Goal: Task Accomplishment & Management: Use online tool/utility

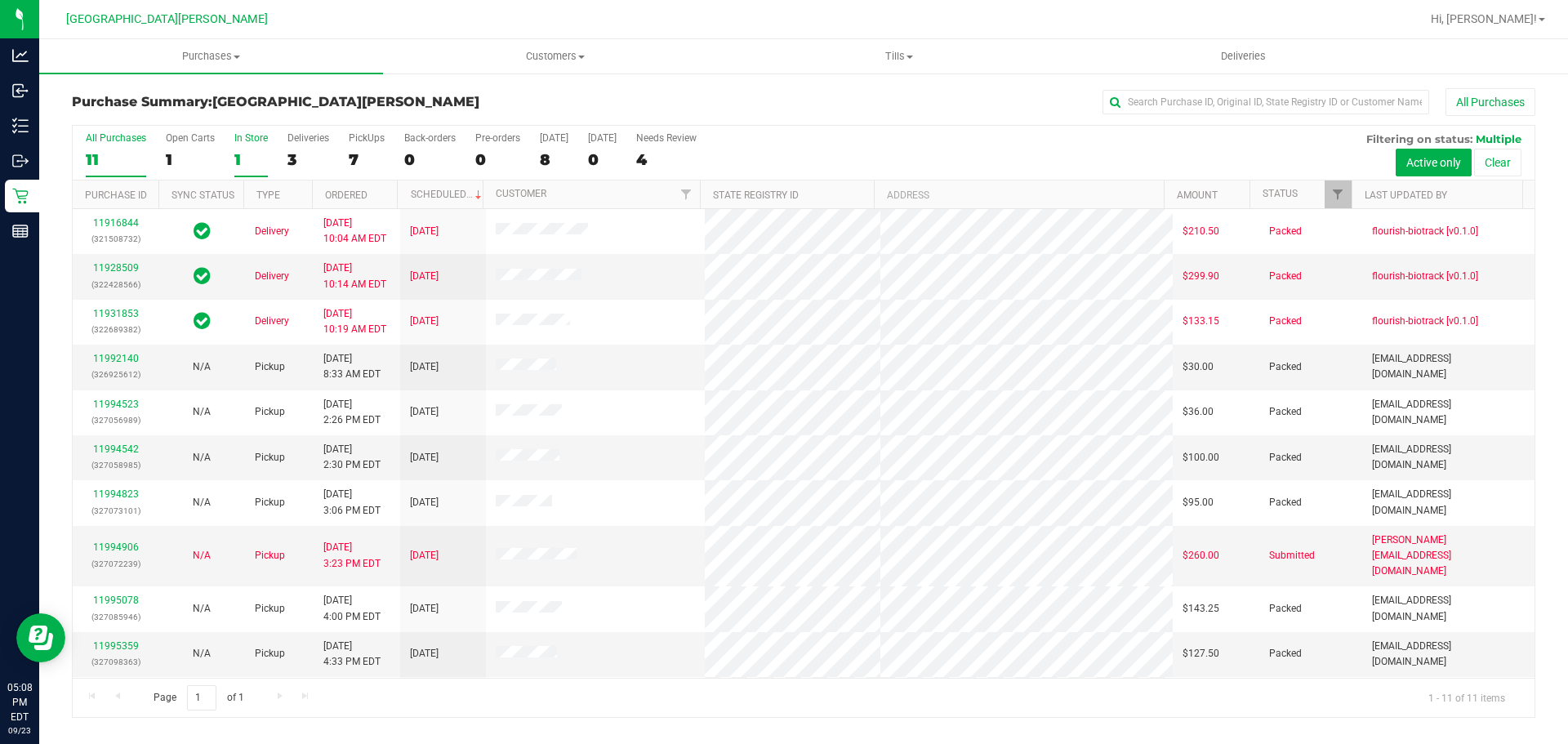
click at [244, 137] on div "In Store" at bounding box center [251, 138] width 34 height 11
click at [0, 0] on input "In Store 1" at bounding box center [0, 0] width 0 height 0
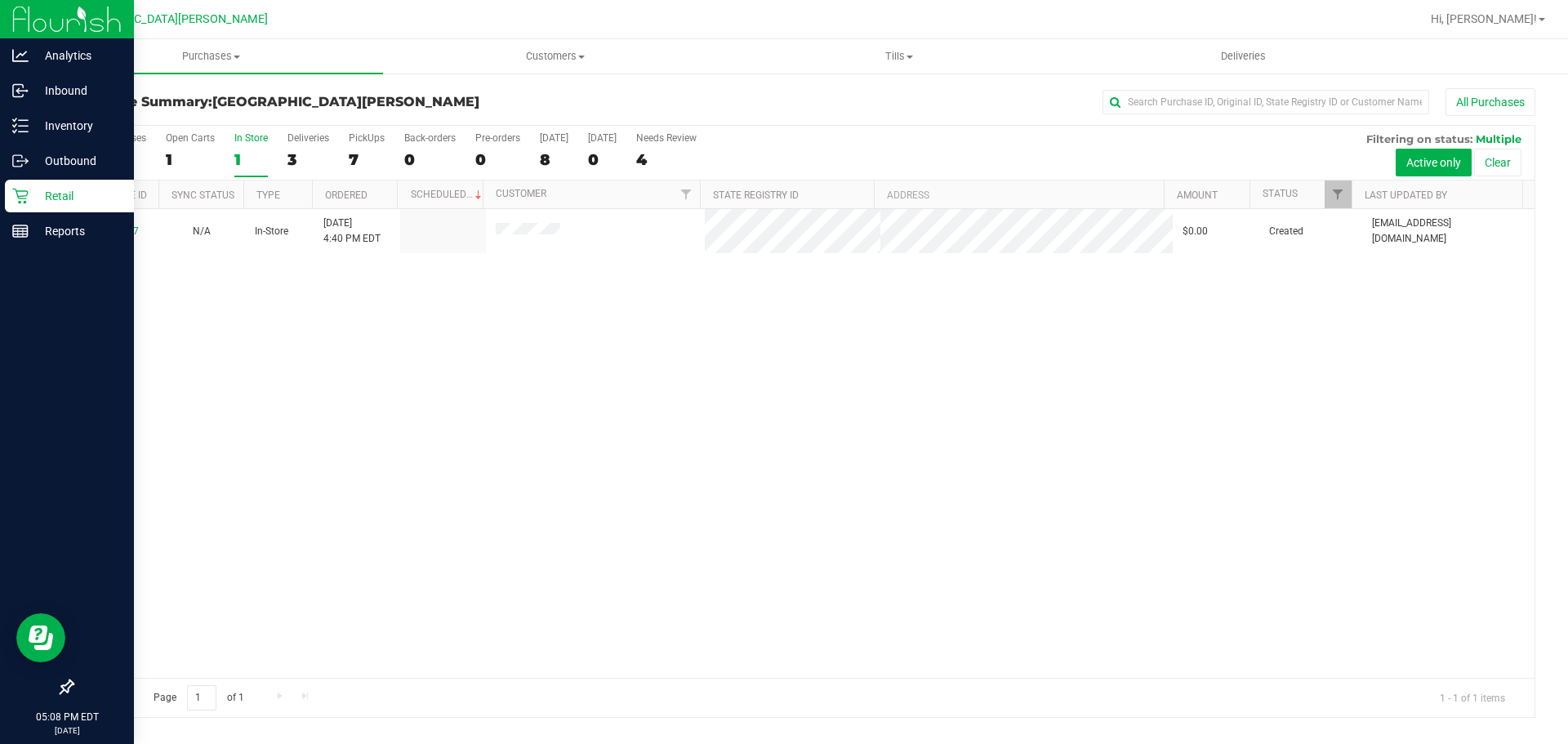
click at [61, 193] on p "Retail" at bounding box center [77, 196] width 98 height 20
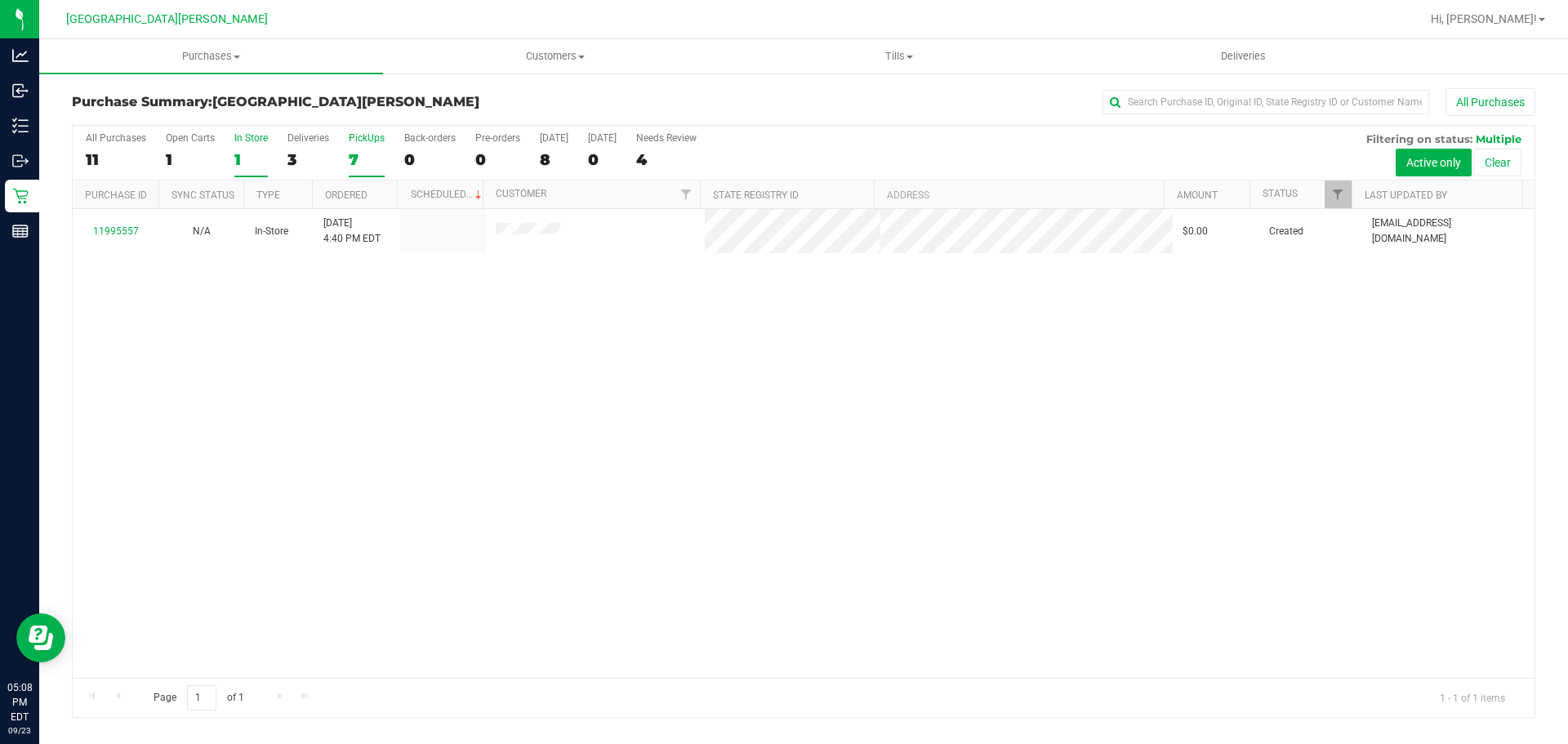
click at [374, 132] on div "PickUps" at bounding box center [367, 138] width 36 height 11
click at [0, 0] on input "PickUps 7" at bounding box center [0, 0] width 0 height 0
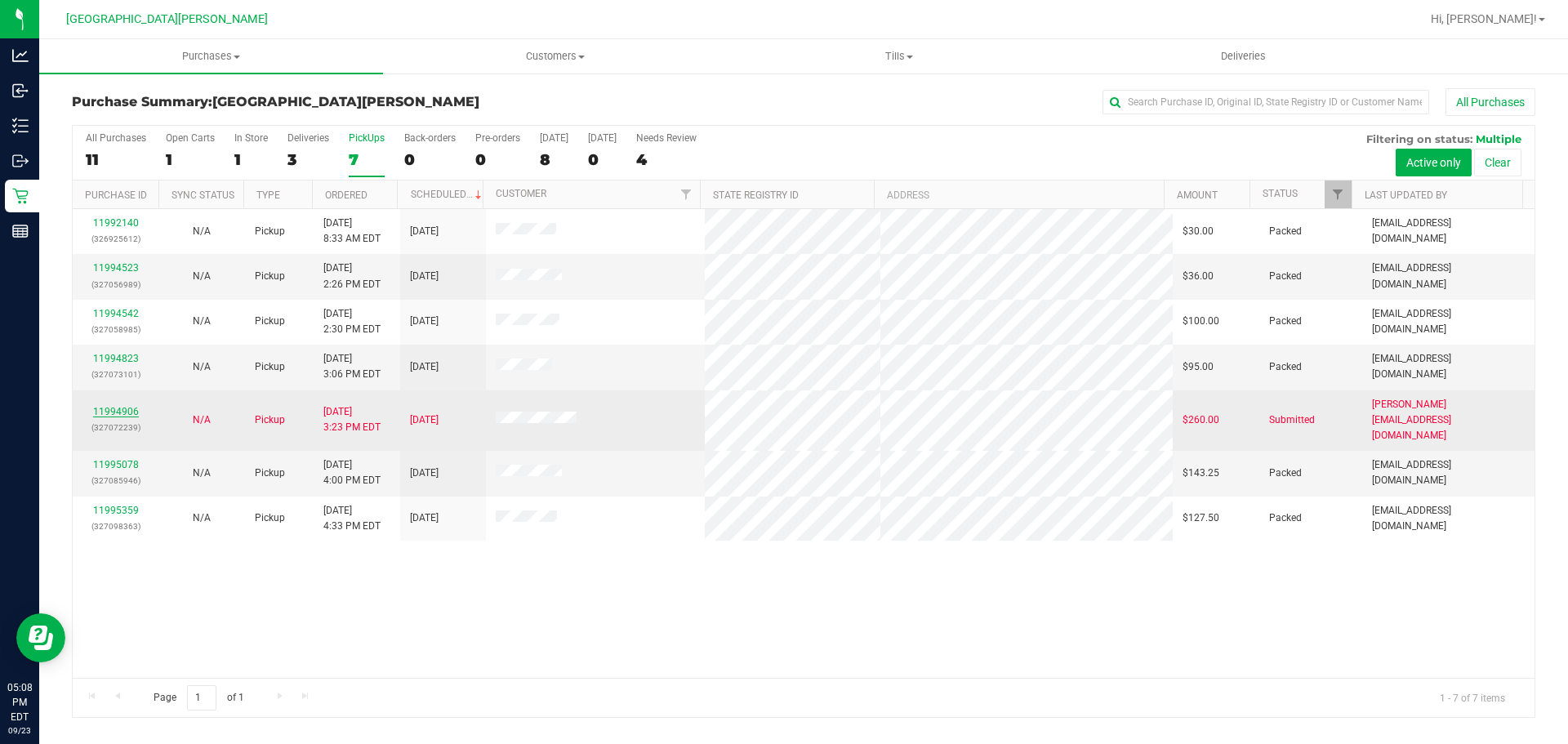
click at [118, 407] on link "11994906" at bounding box center [116, 411] width 46 height 11
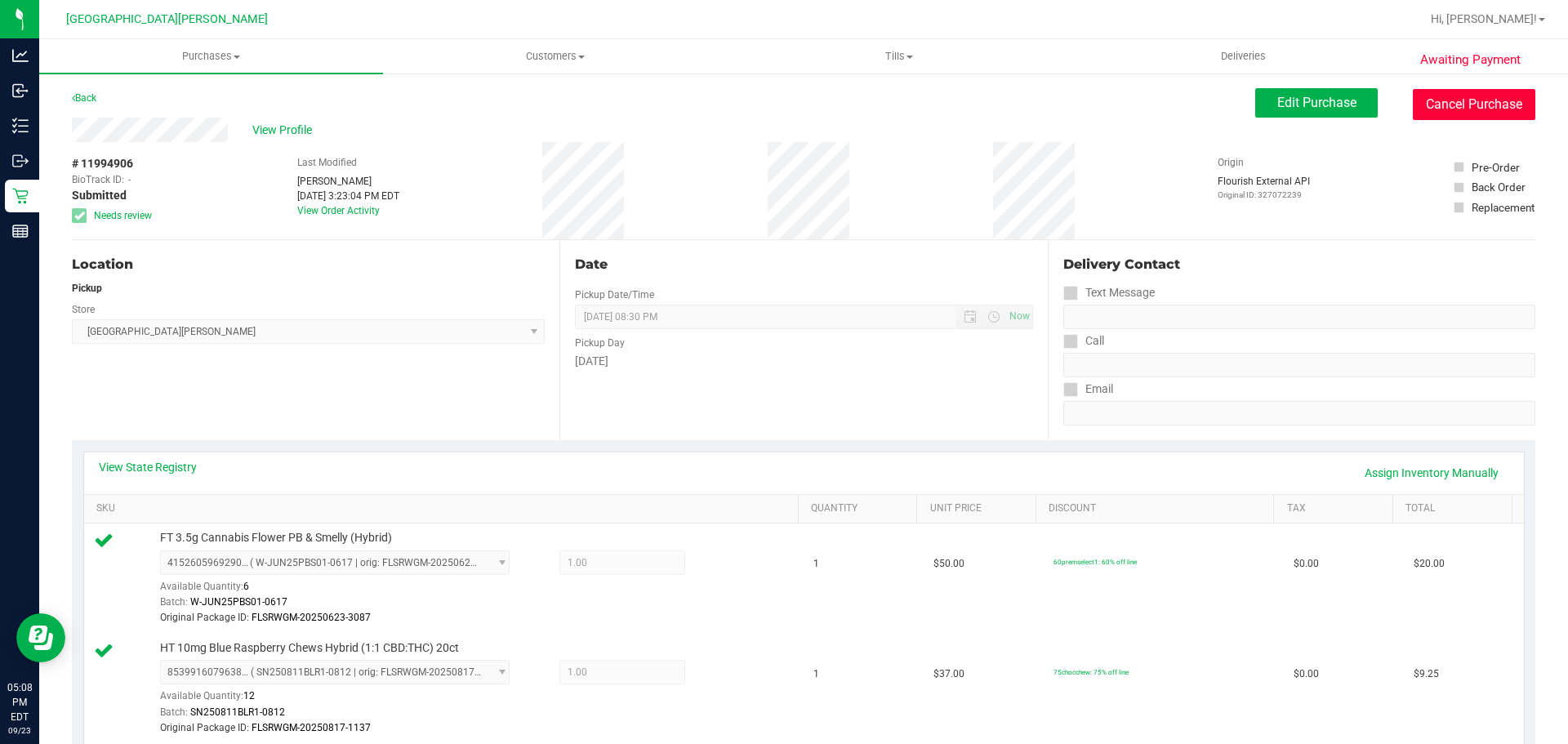
click at [1479, 100] on button "Cancel Purchase" at bounding box center [1475, 105] width 123 height 31
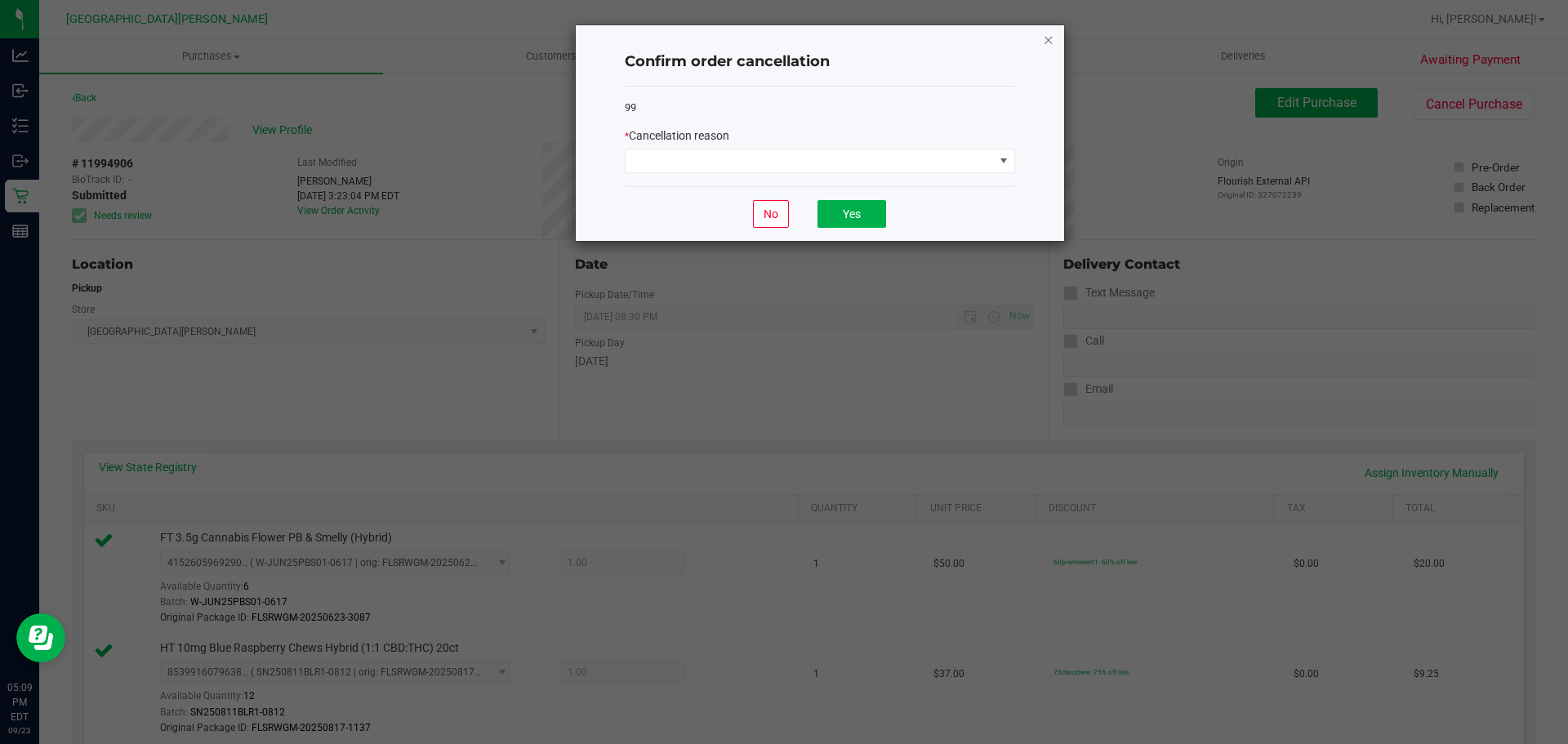
click at [1043, 42] on icon "Close" at bounding box center [1048, 39] width 11 height 20
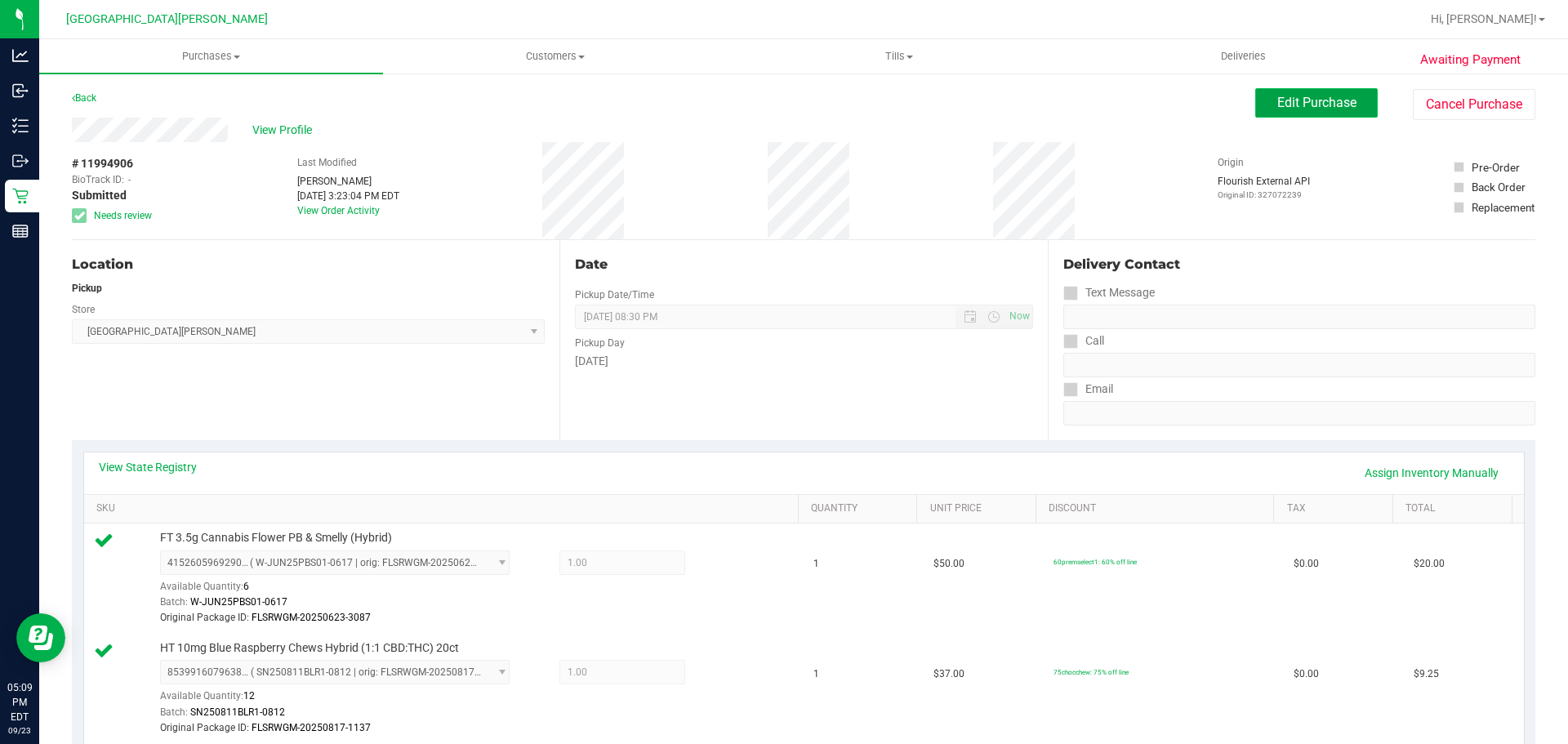
click at [1315, 106] on span "Edit Purchase" at bounding box center [1317, 102] width 80 height 16
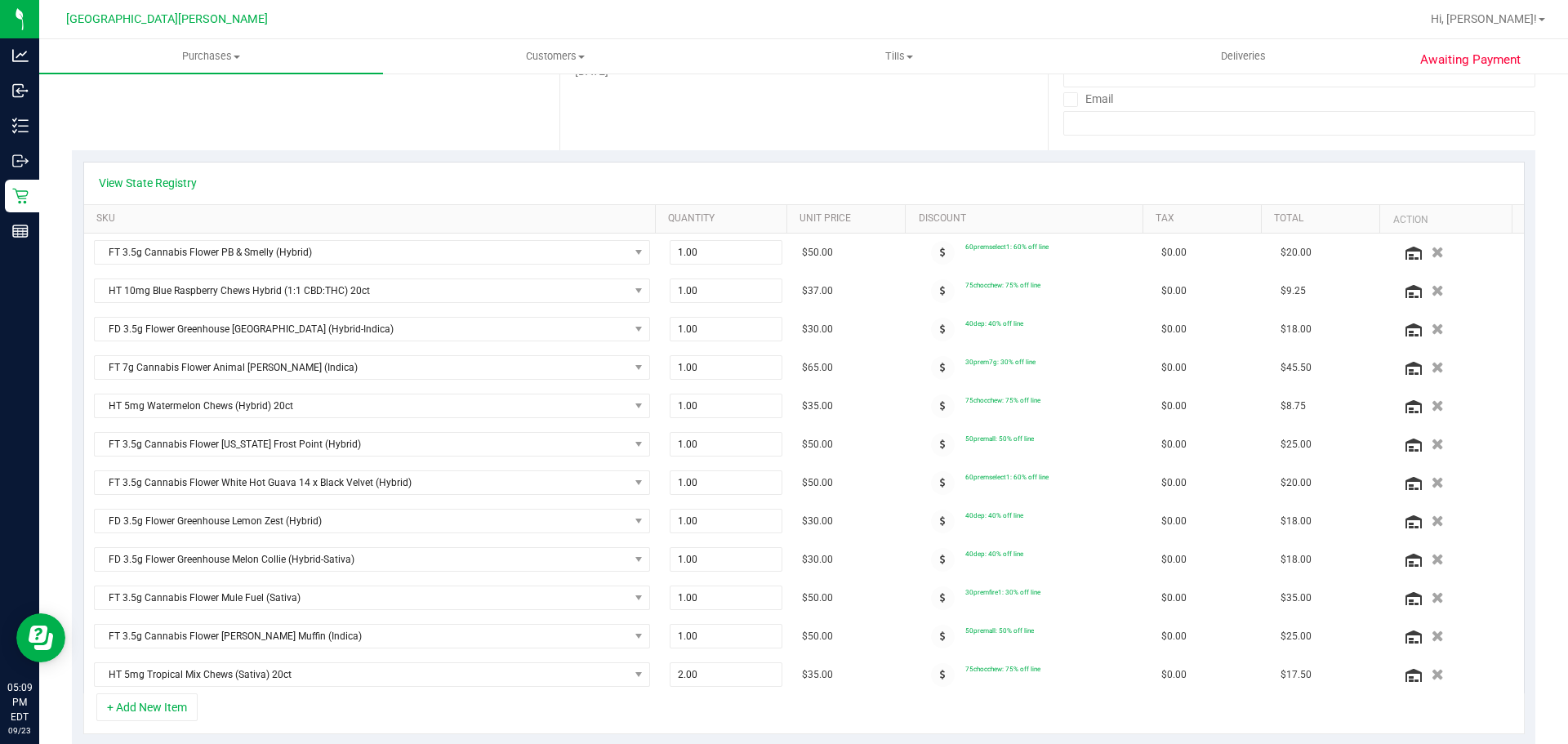
scroll to position [326, 0]
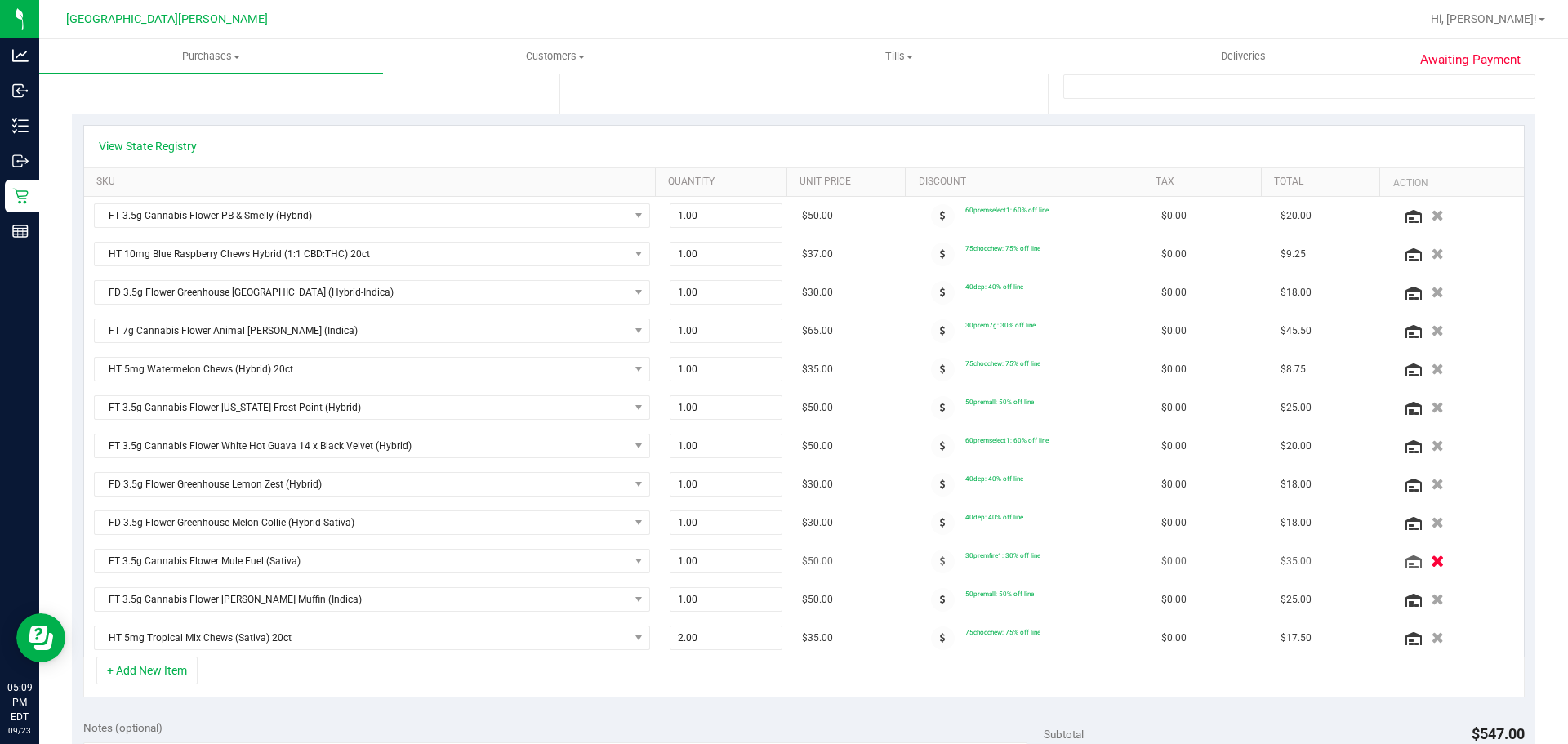
click at [1430, 558] on icon "button" at bounding box center [1437, 561] width 14 height 12
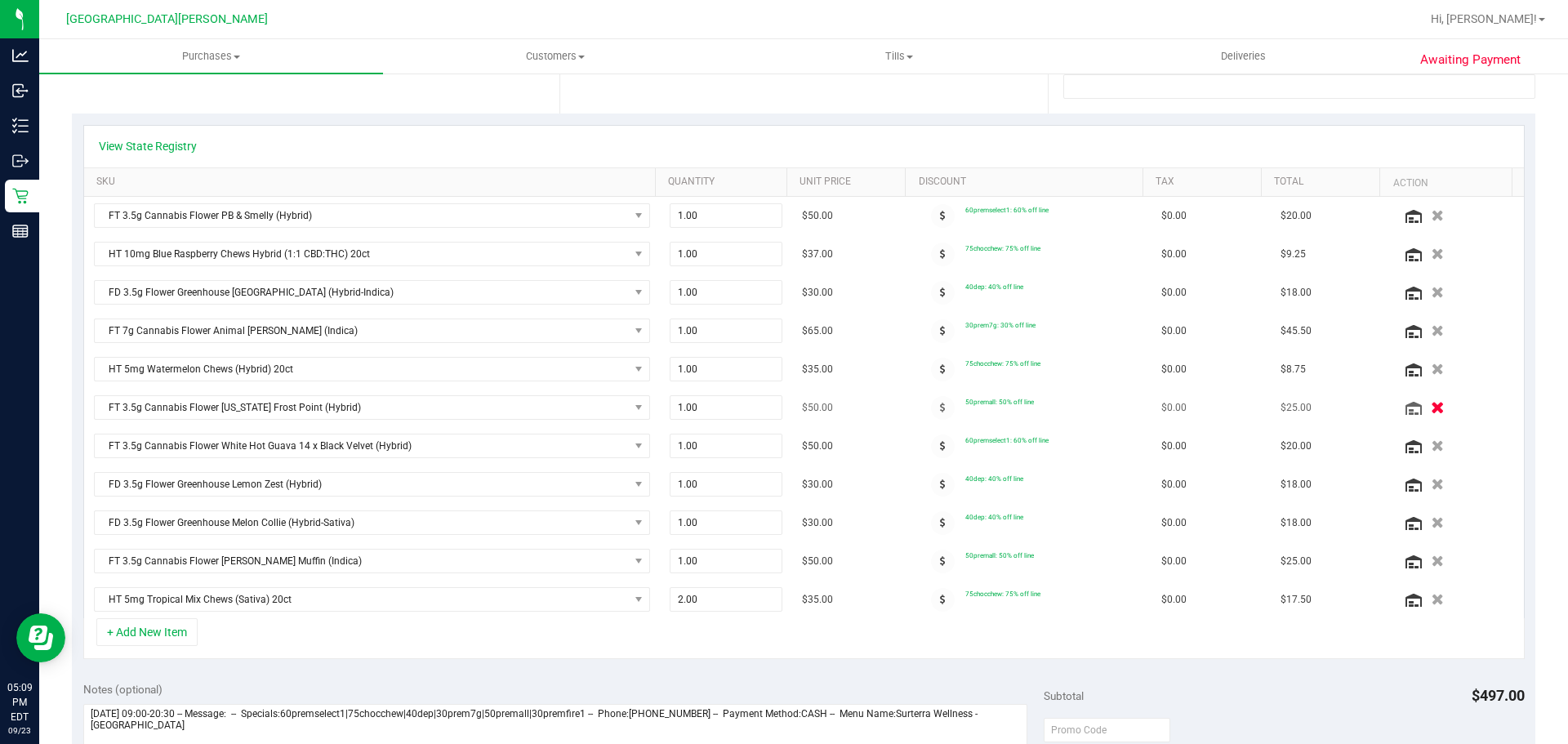
click at [1430, 403] on icon "button" at bounding box center [1437, 407] width 14 height 12
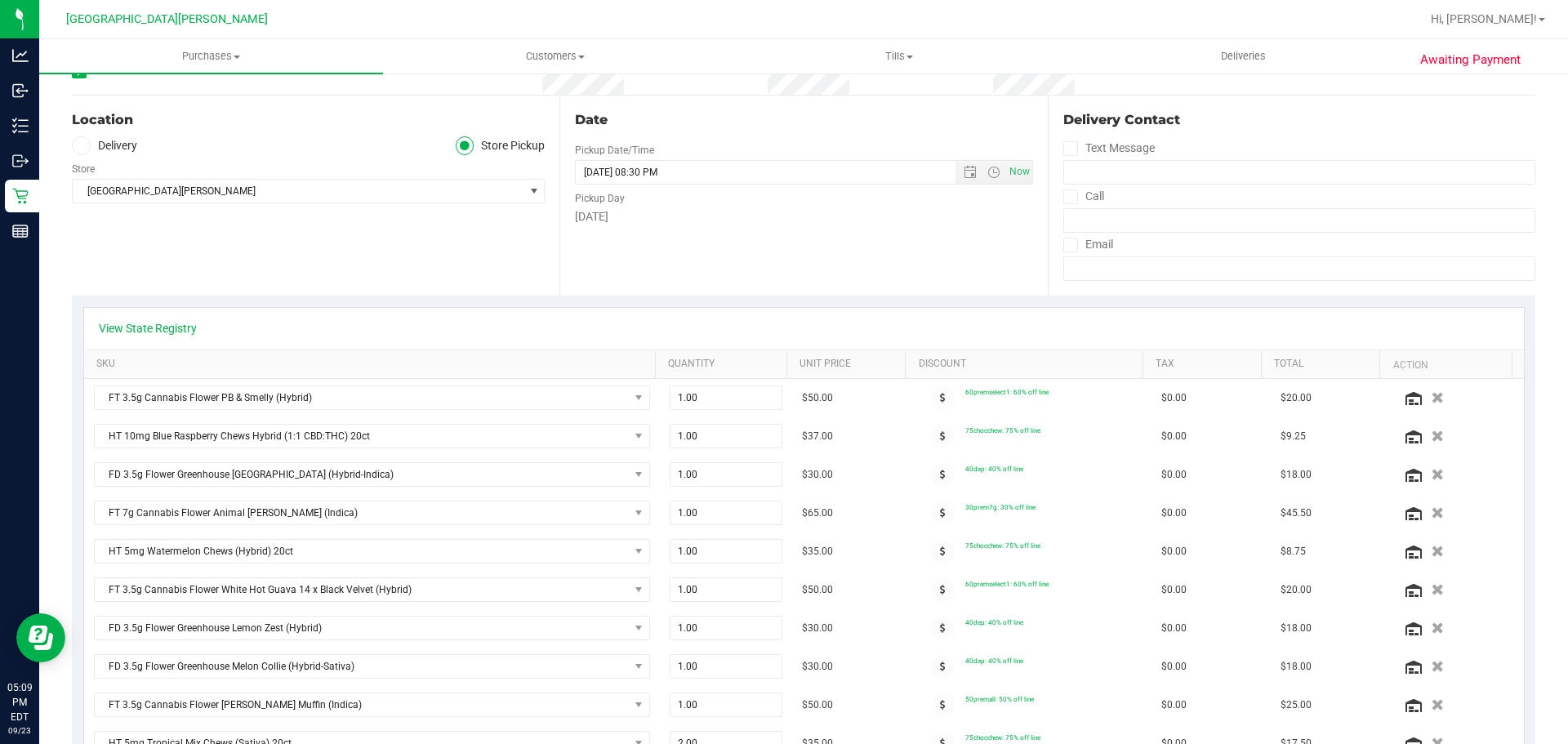
scroll to position [0, 0]
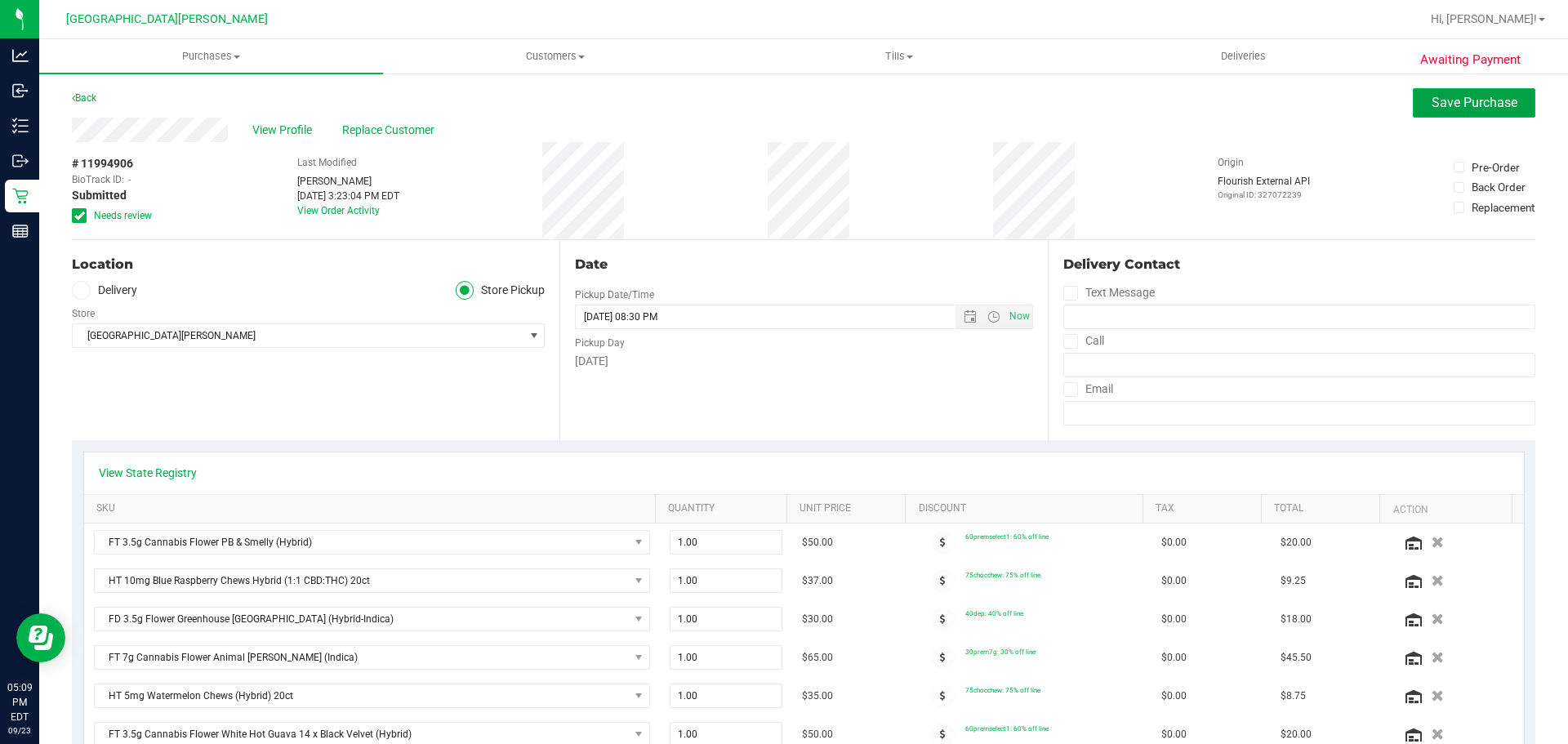
click at [1431, 94] on span "Save Purchase" at bounding box center [1474, 102] width 86 height 16
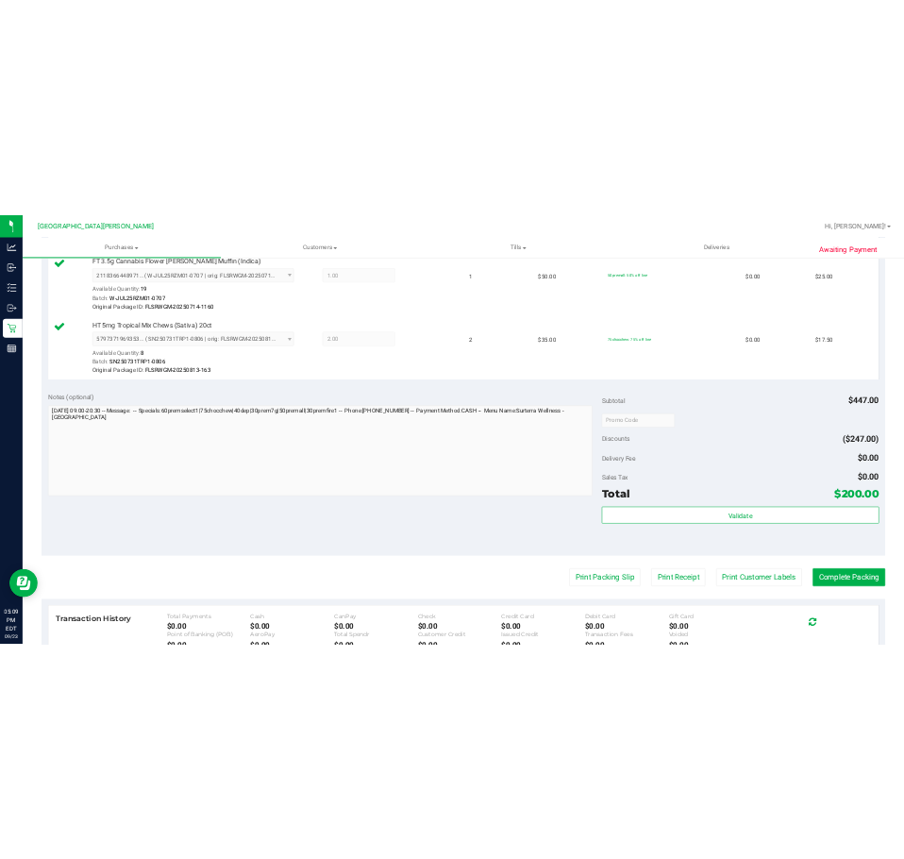
scroll to position [1699, 0]
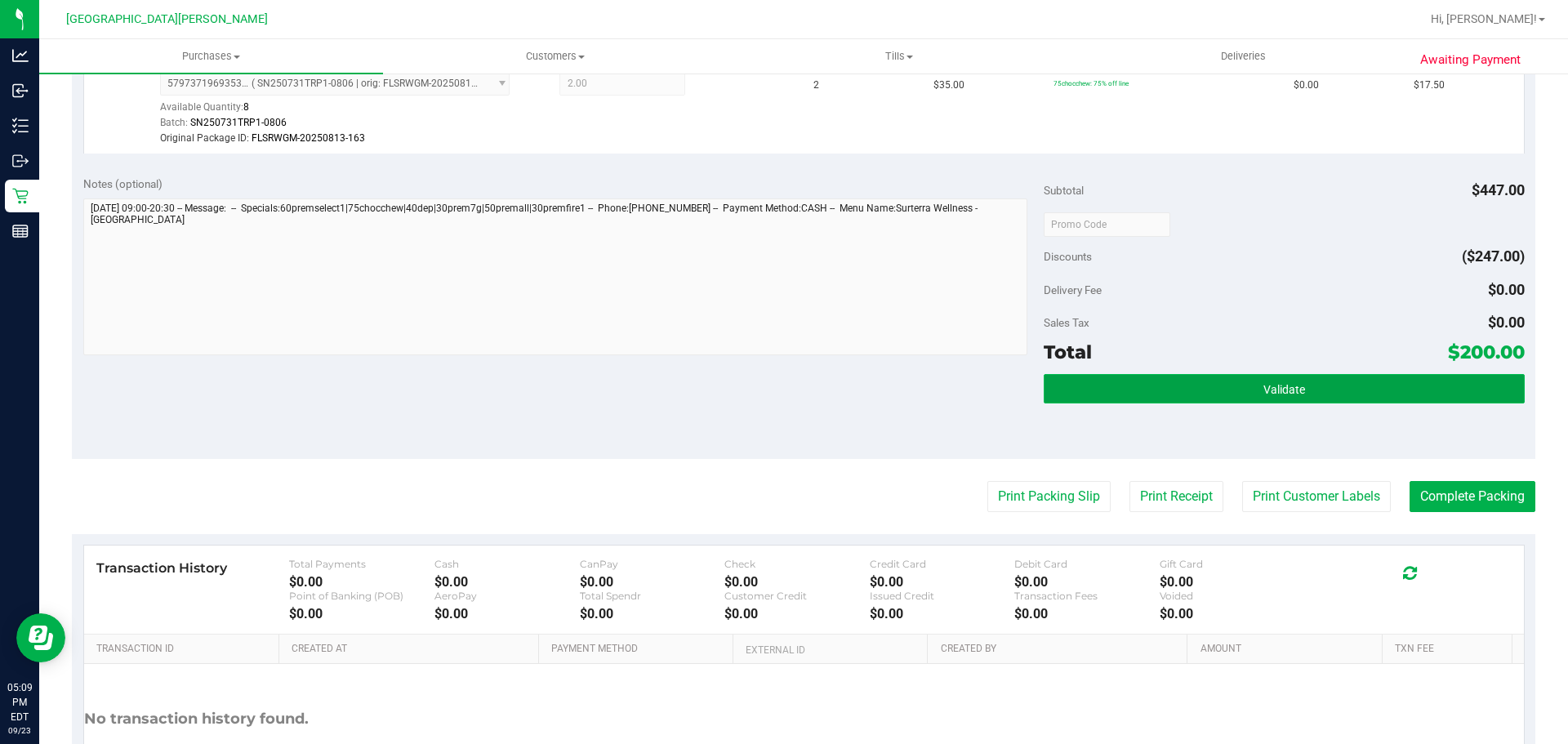
click at [1309, 394] on button "Validate" at bounding box center [1283, 388] width 480 height 29
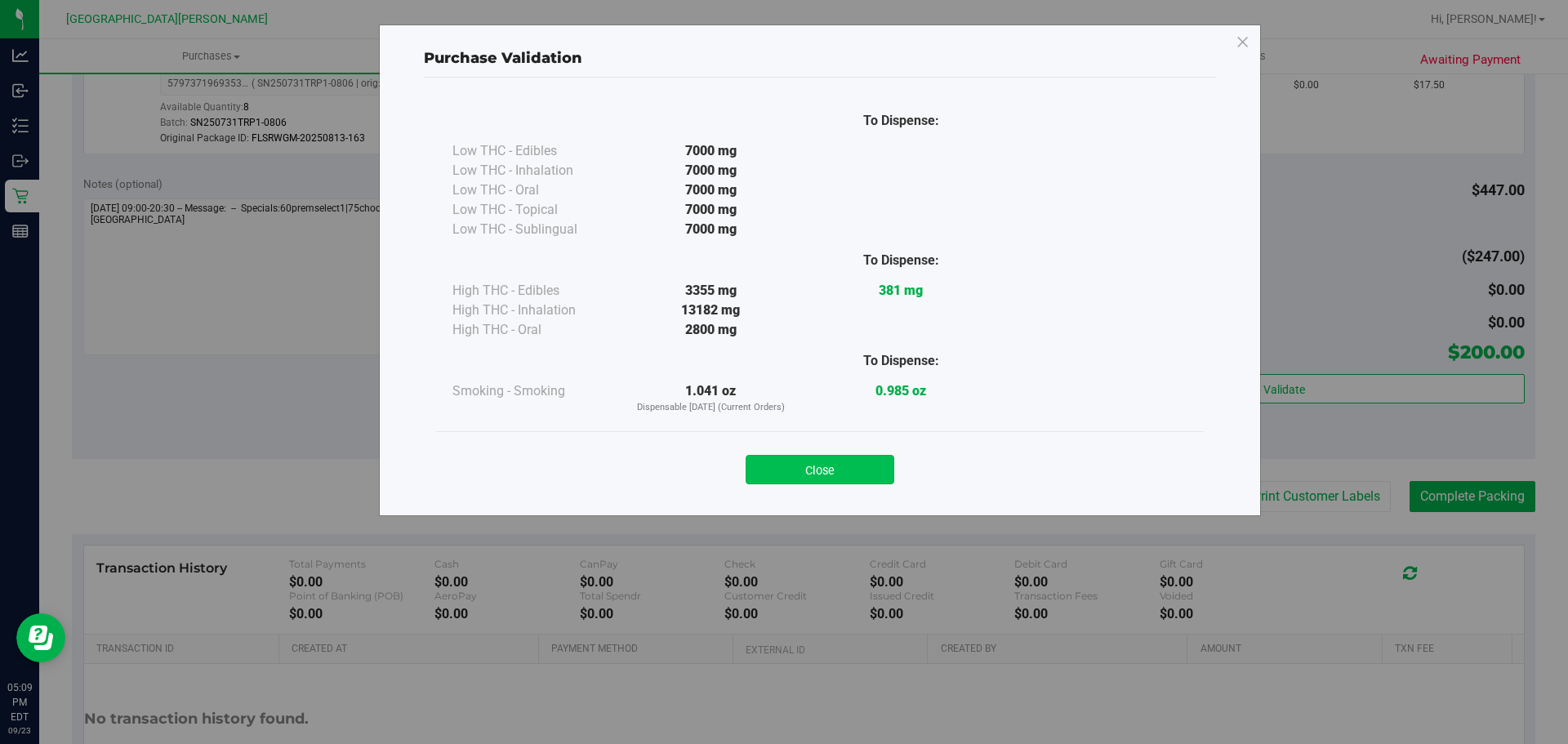
click at [803, 474] on button "Close" at bounding box center [820, 470] width 149 height 29
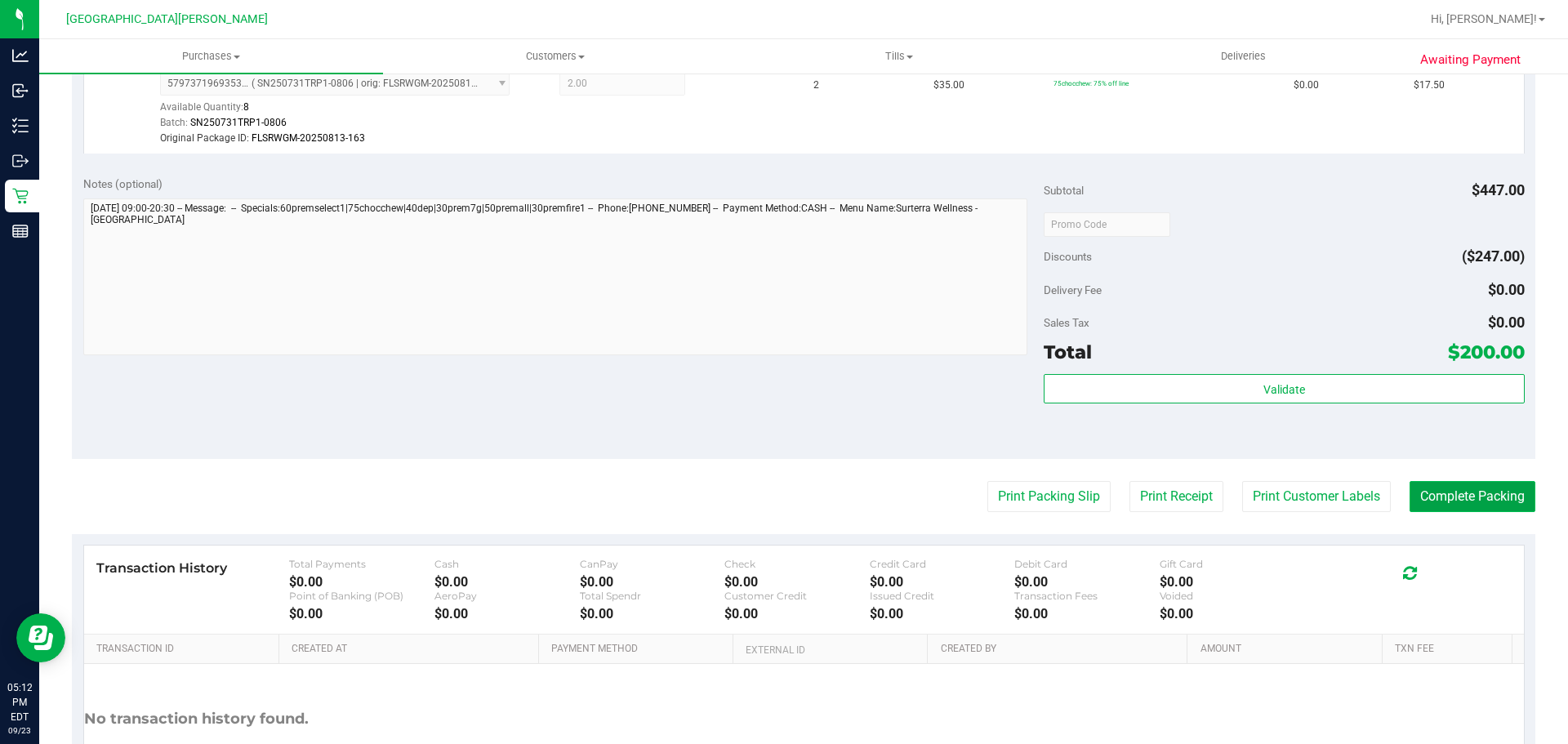
click at [1507, 500] on button "Complete Packing" at bounding box center [1472, 497] width 125 height 31
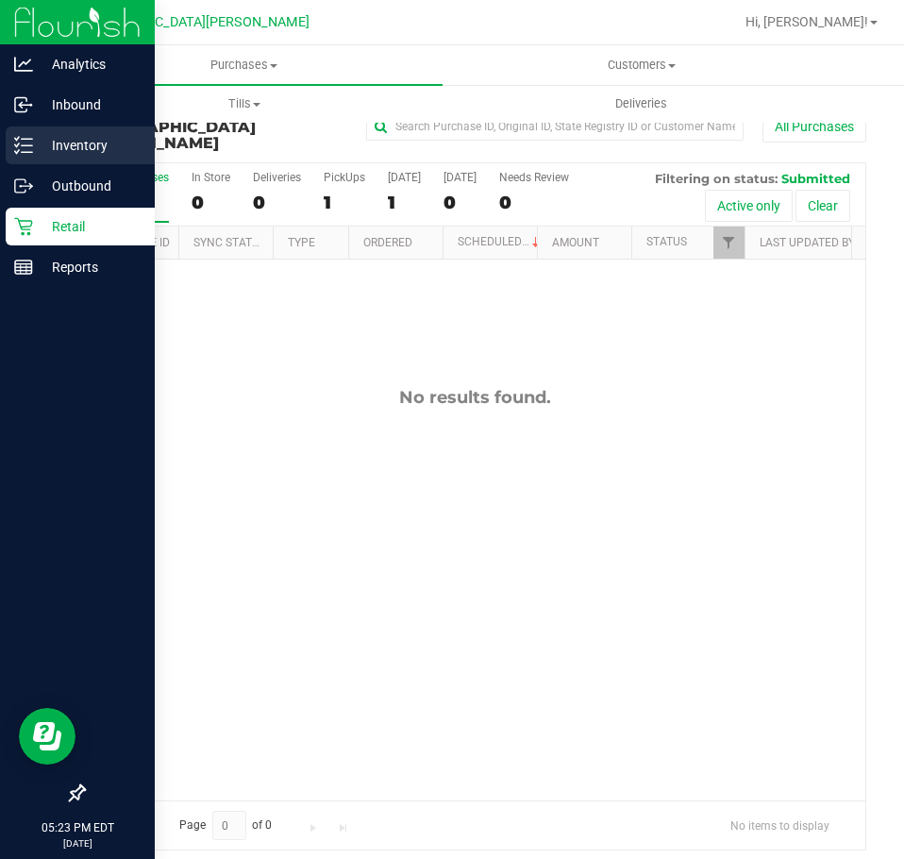
click at [32, 141] on icon at bounding box center [23, 145] width 19 height 19
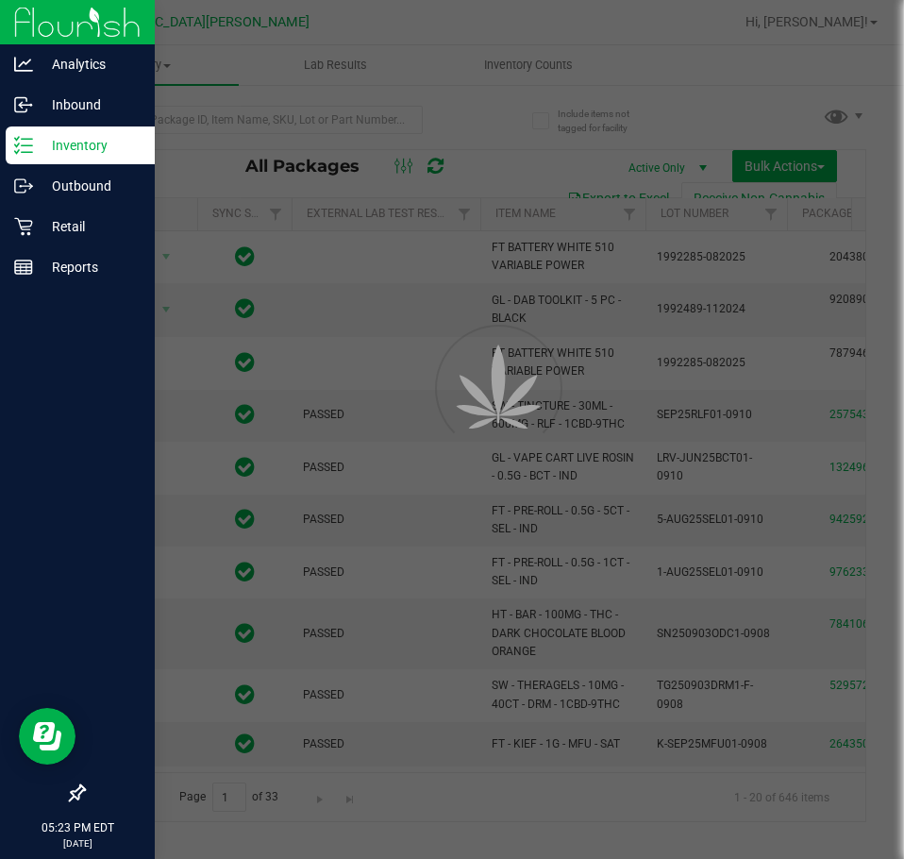
click at [209, 111] on div at bounding box center [452, 429] width 904 height 859
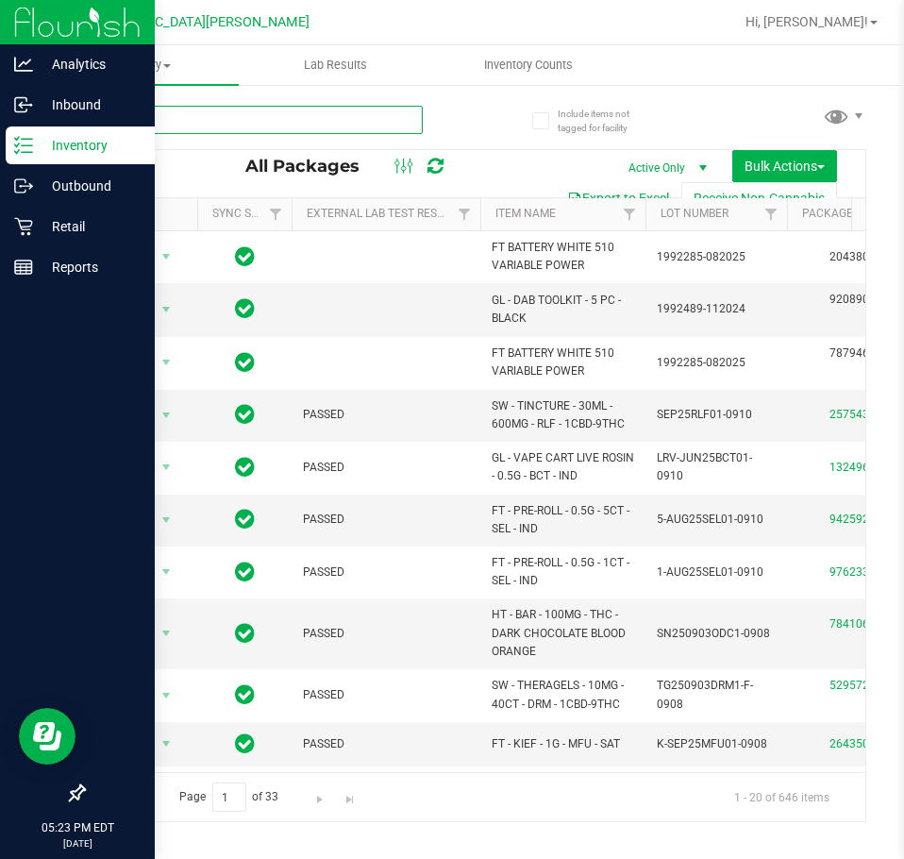
click at [197, 120] on input "text" at bounding box center [253, 120] width 340 height 28
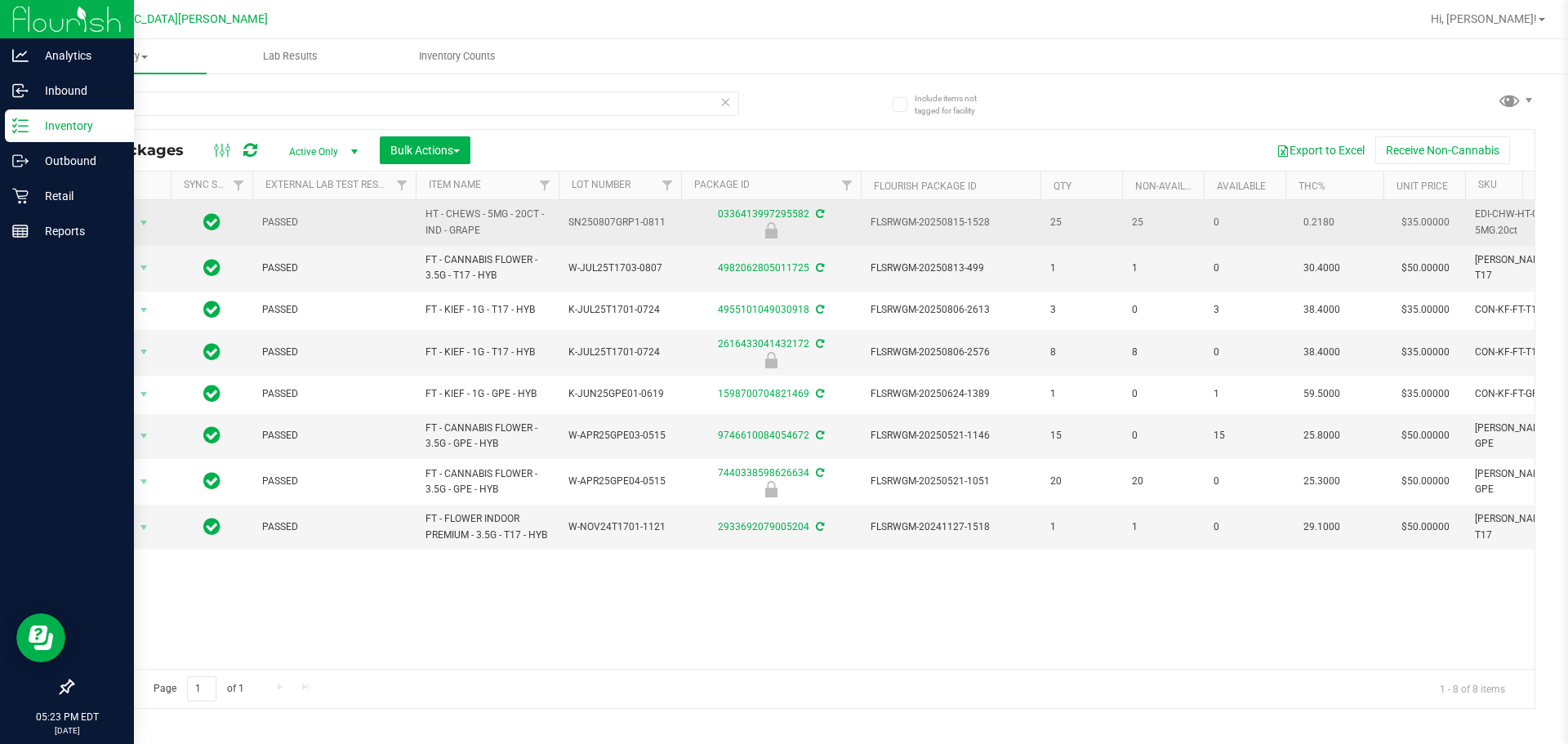
drag, startPoint x: 504, startPoint y: 228, endPoint x: 413, endPoint y: 207, distance: 93.4
click at [413, 207] on tr "Action Action Edit attributes Global inventory Locate package Package audit log…" at bounding box center [1120, 222] width 2094 height 46
copy tr "HT - CHEWS - 5MG - 20CT - IND - GRAPE"
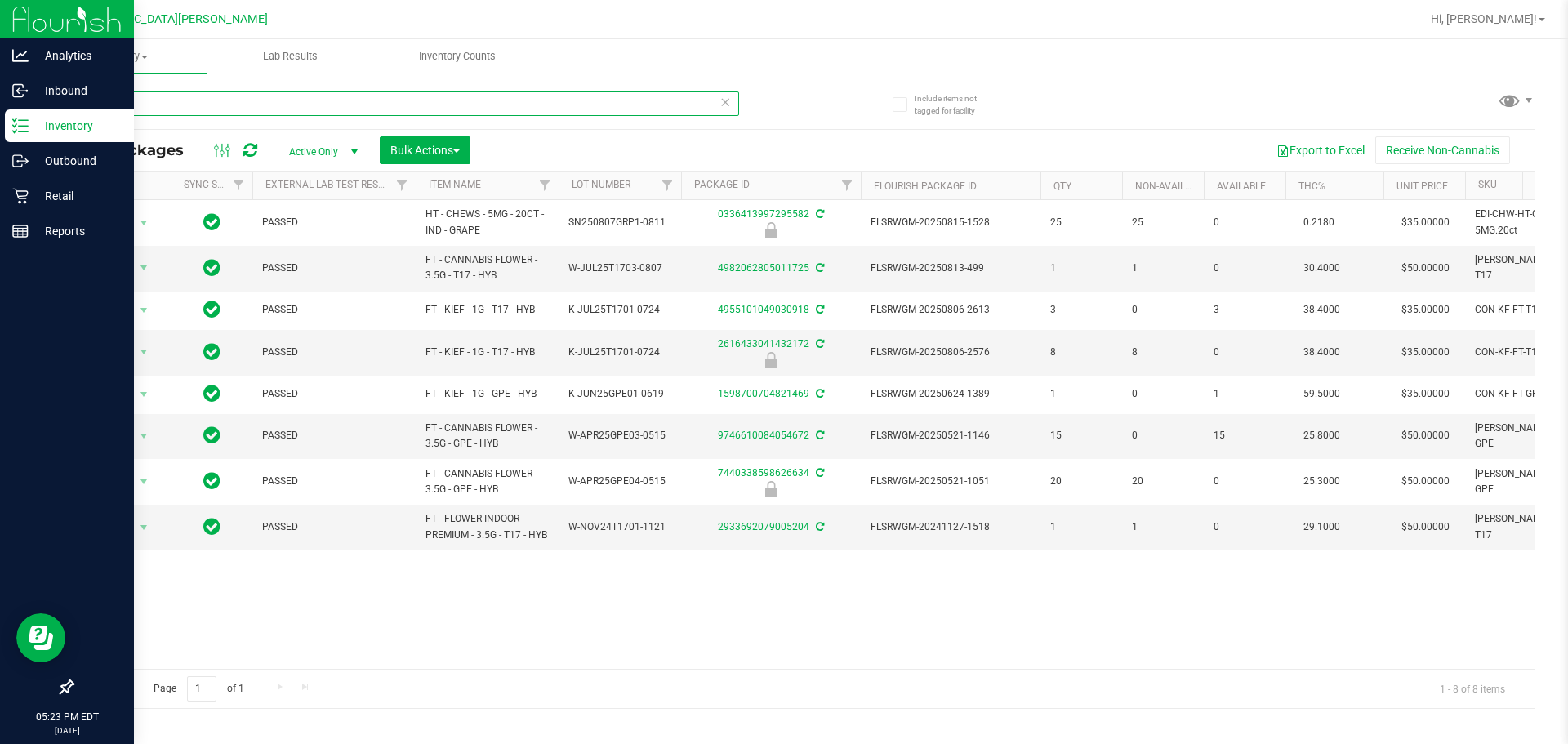
click at [209, 96] on input "grape" at bounding box center [405, 104] width 667 height 24
paste input "HT - CHEWS - 5MG - 20CT - IND - GRAPE"
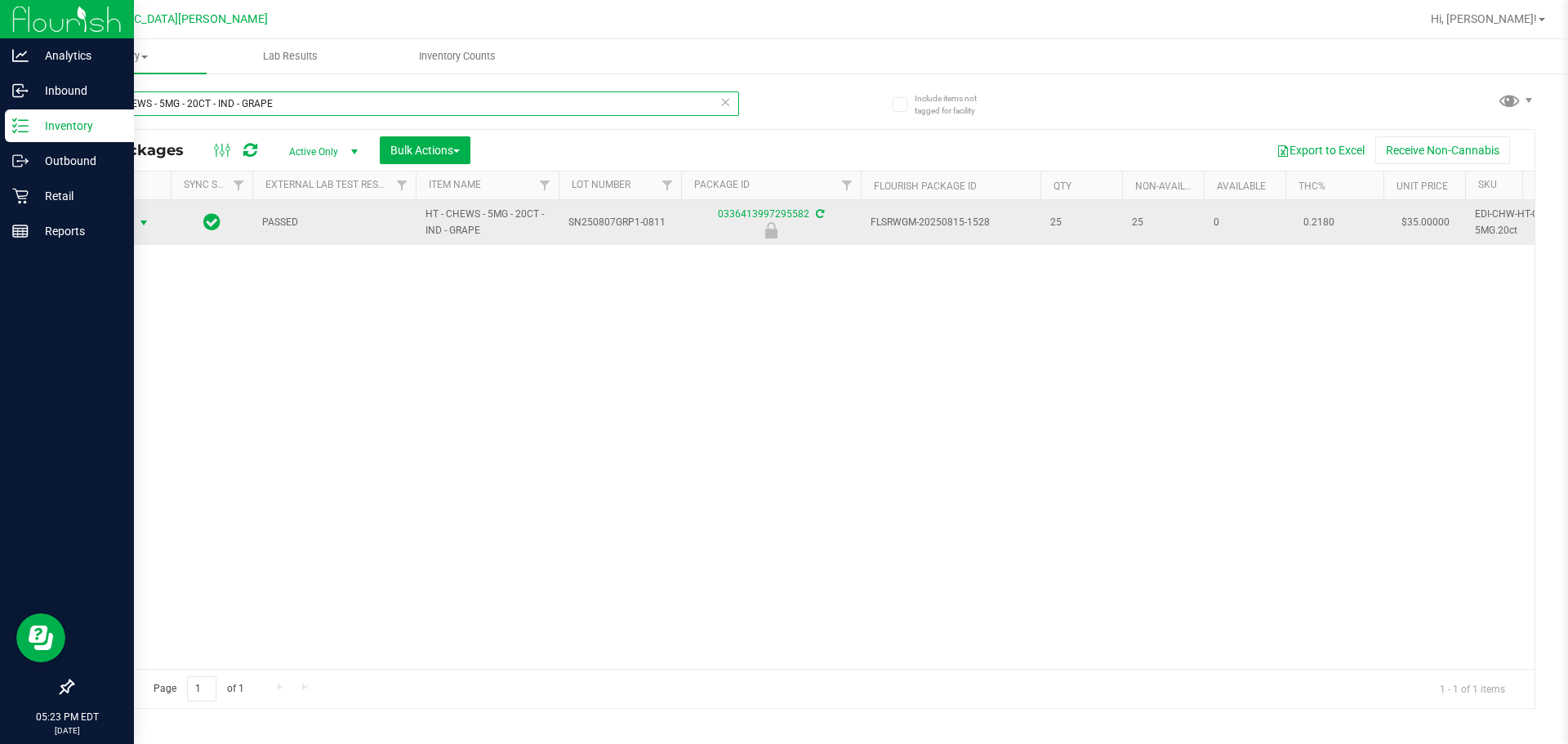
type input "HT - CHEWS - 5MG - 20CT - IND - GRAPE"
click at [121, 221] on span "Action" at bounding box center [111, 222] width 44 height 22
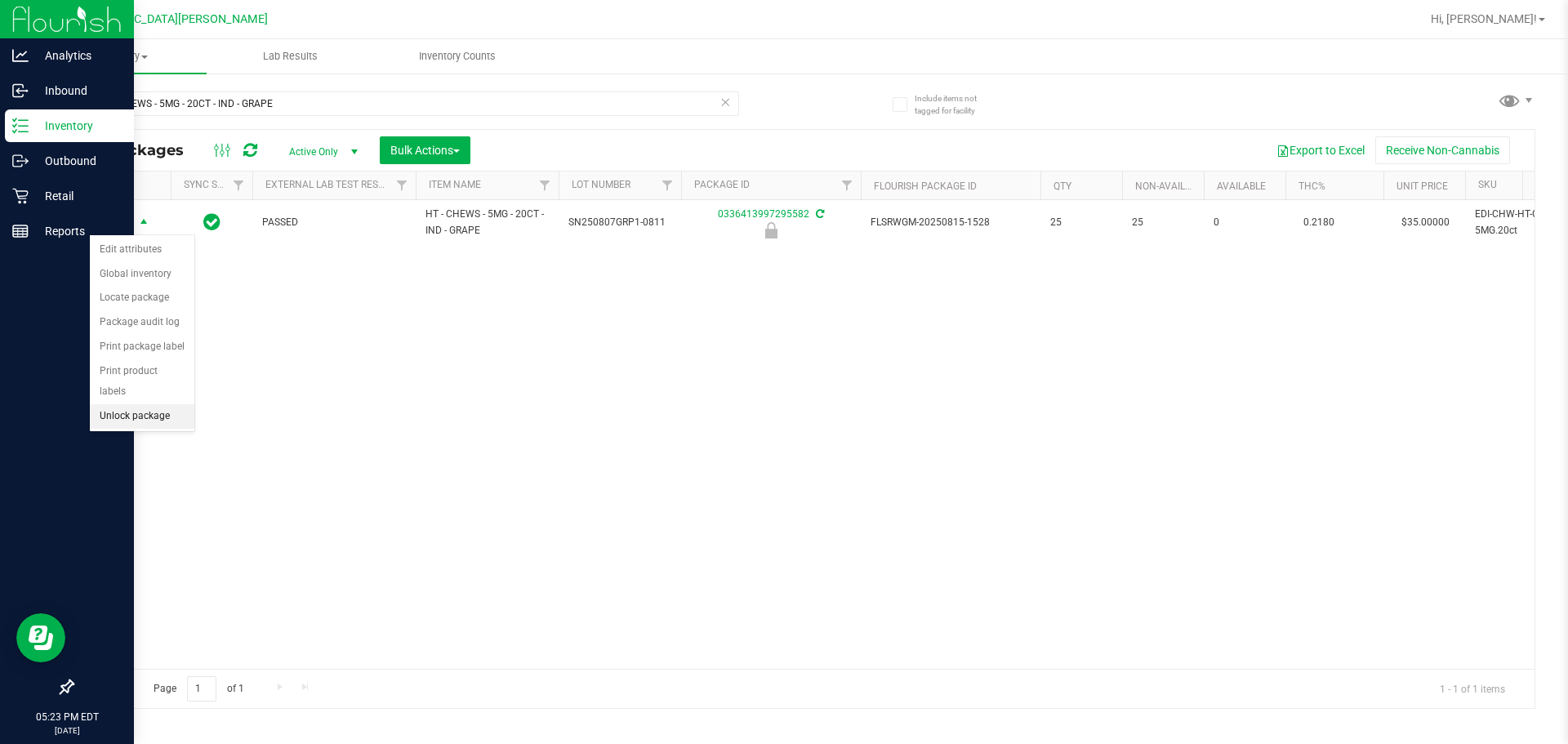
click at [145, 404] on li "Unlock package" at bounding box center [142, 416] width 105 height 24
